Goal: Task Accomplishment & Management: Manage account settings

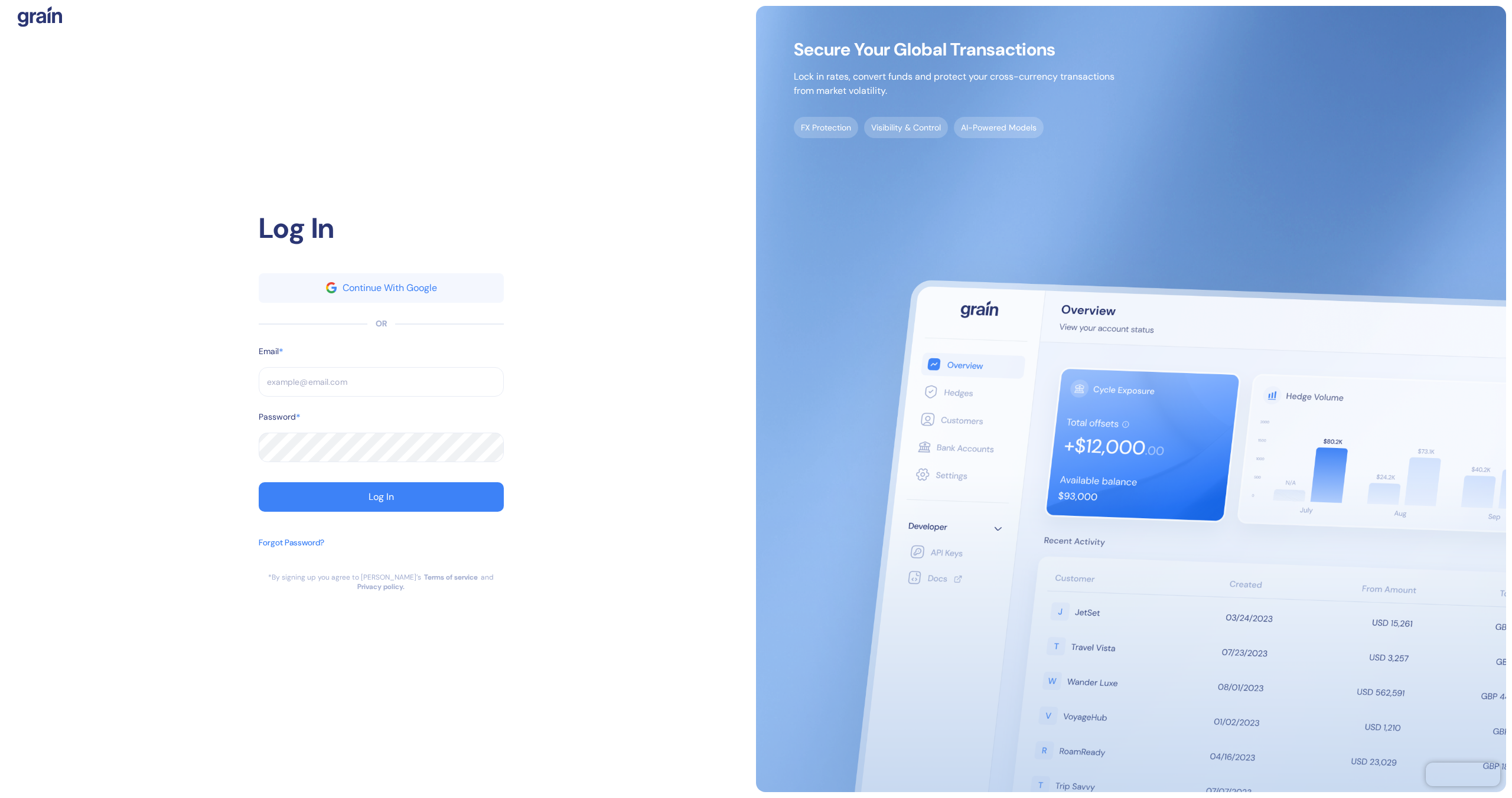
click at [284, 392] on input "text" at bounding box center [381, 382] width 245 height 30
type input "brayan@ultimatejetvacations.com"
click at [438, 499] on button "Log In" at bounding box center [381, 497] width 245 height 30
